Goal: Transaction & Acquisition: Subscribe to service/newsletter

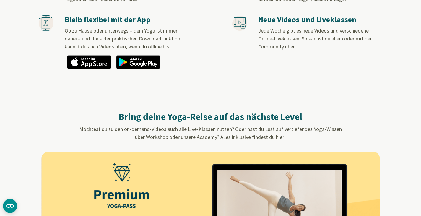
scroll to position [207, 0]
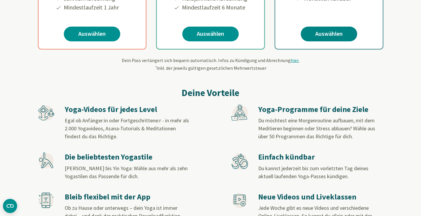
click at [334, 27] on link "Auswählen" at bounding box center [329, 34] width 56 height 15
